Goal: Task Accomplishment & Management: Use online tool/utility

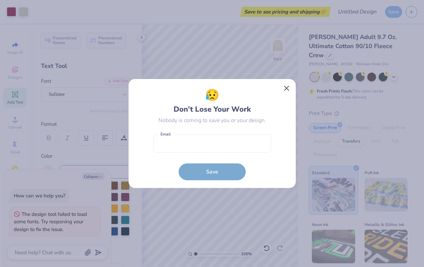
click at [288, 87] on button "Close" at bounding box center [286, 88] width 13 height 13
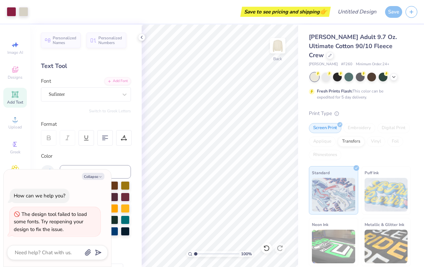
type textarea "x"
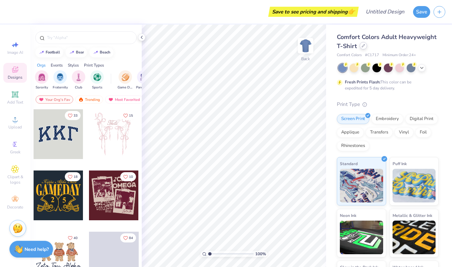
click at [364, 46] on icon at bounding box center [363, 45] width 3 height 3
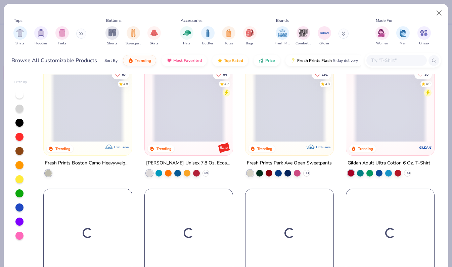
scroll to position [1106, 0]
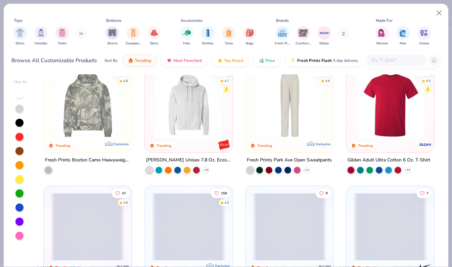
click at [383, 56] on div at bounding box center [396, 60] width 60 height 11
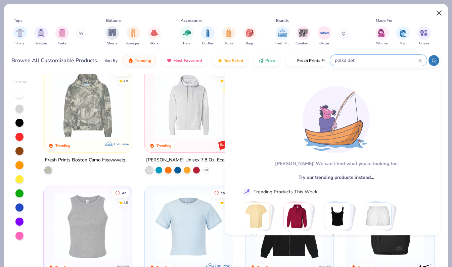
type input "polka dot"
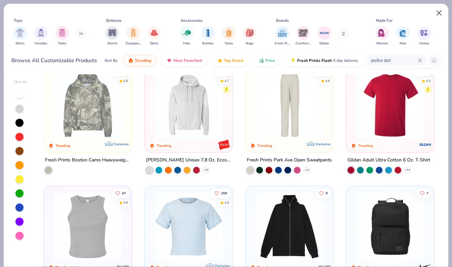
click at [441, 10] on button "Close" at bounding box center [439, 13] width 13 height 13
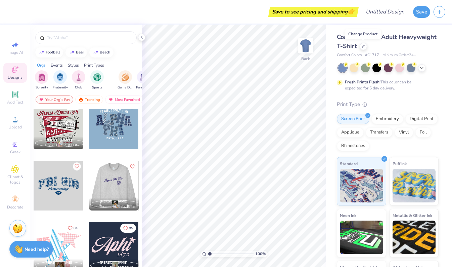
scroll to position [317, 0]
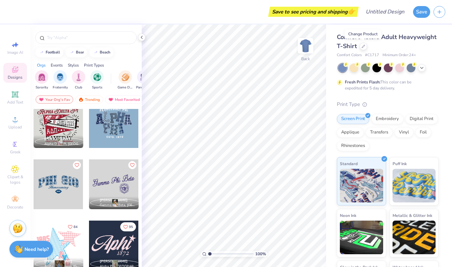
click at [117, 179] on div at bounding box center [114, 184] width 50 height 50
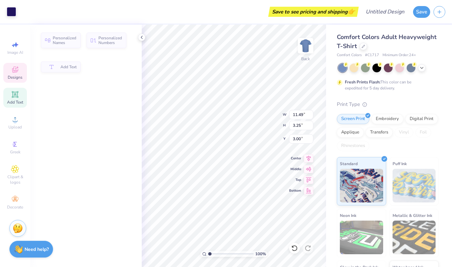
type input "3.25"
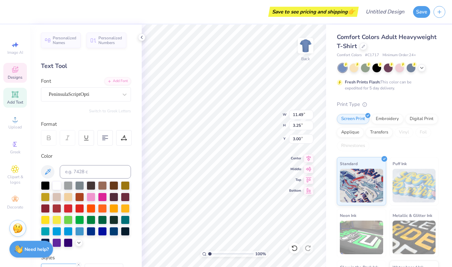
scroll to position [0, 0]
type textarea "G"
type textarea "Delta Gamma"
click at [363, 45] on icon at bounding box center [363, 45] width 3 height 3
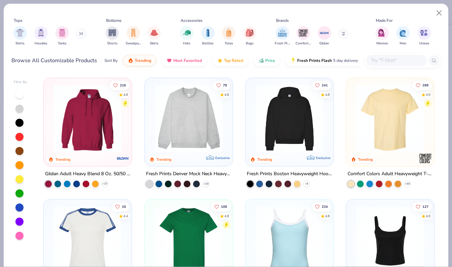
click at [179, 112] on img at bounding box center [188, 119] width 75 height 68
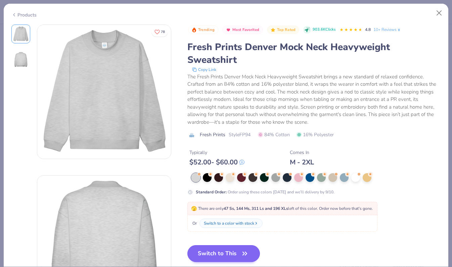
click at [205, 245] on button "Switch to This" at bounding box center [223, 253] width 73 height 17
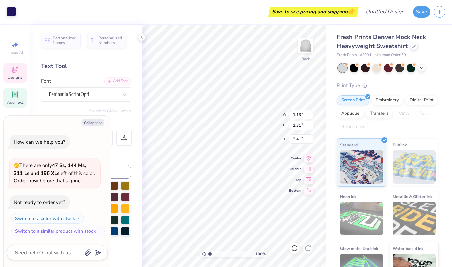
type textarea "x"
type input "4.42"
type textarea "x"
type input "1.87"
click at [125, 198] on div at bounding box center [125, 196] width 9 height 9
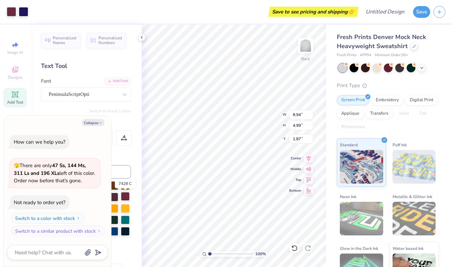
type textarea "x"
type input "9.34"
type input "6.33"
type input "0.53"
type textarea "x"
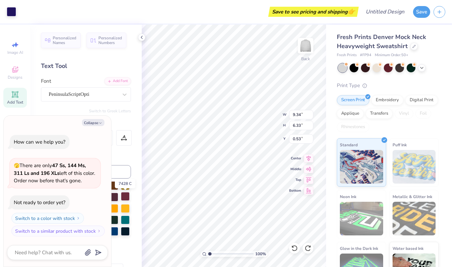
type input "8.94"
type input "4.99"
type input "1.87"
click at [125, 156] on div "Color" at bounding box center [86, 156] width 90 height 8
click at [90, 125] on button "Collapse" at bounding box center [93, 122] width 23 height 7
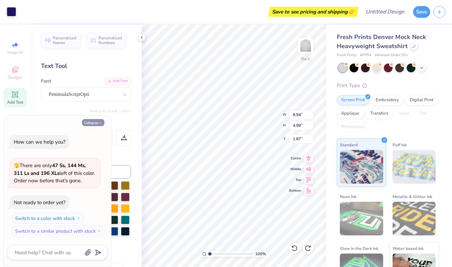
type textarea "x"
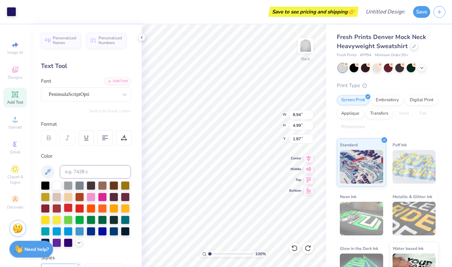
click at [69, 208] on div at bounding box center [68, 207] width 9 height 9
type input "9.34"
type input "6.33"
type input "0.53"
type input "8.94"
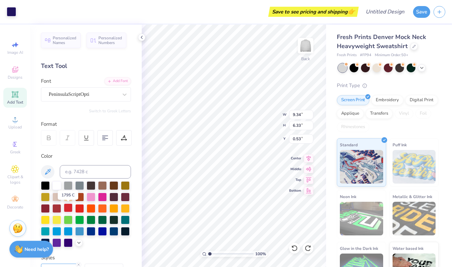
type input "4.99"
type input "1.87"
click at [69, 208] on div at bounding box center [68, 207] width 9 height 9
type input "9.34"
type input "6.33"
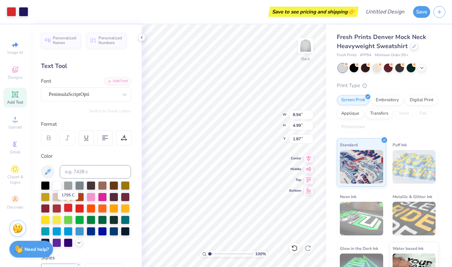
type input "0.53"
click at [20, 11] on div at bounding box center [23, 10] width 9 height 9
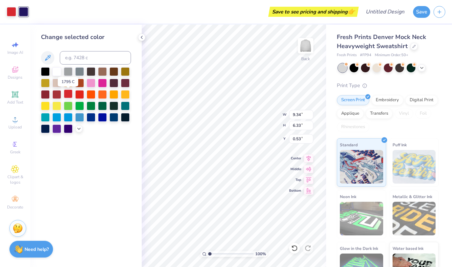
click at [70, 96] on div at bounding box center [68, 93] width 9 height 9
click at [57, 96] on div at bounding box center [56, 93] width 9 height 9
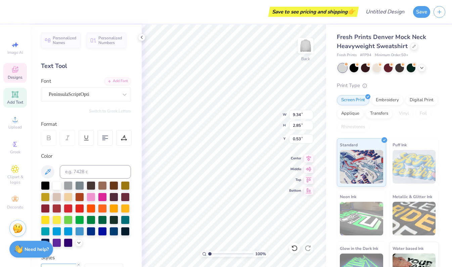
type input "1.92"
